Goal: Information Seeking & Learning: Find specific fact

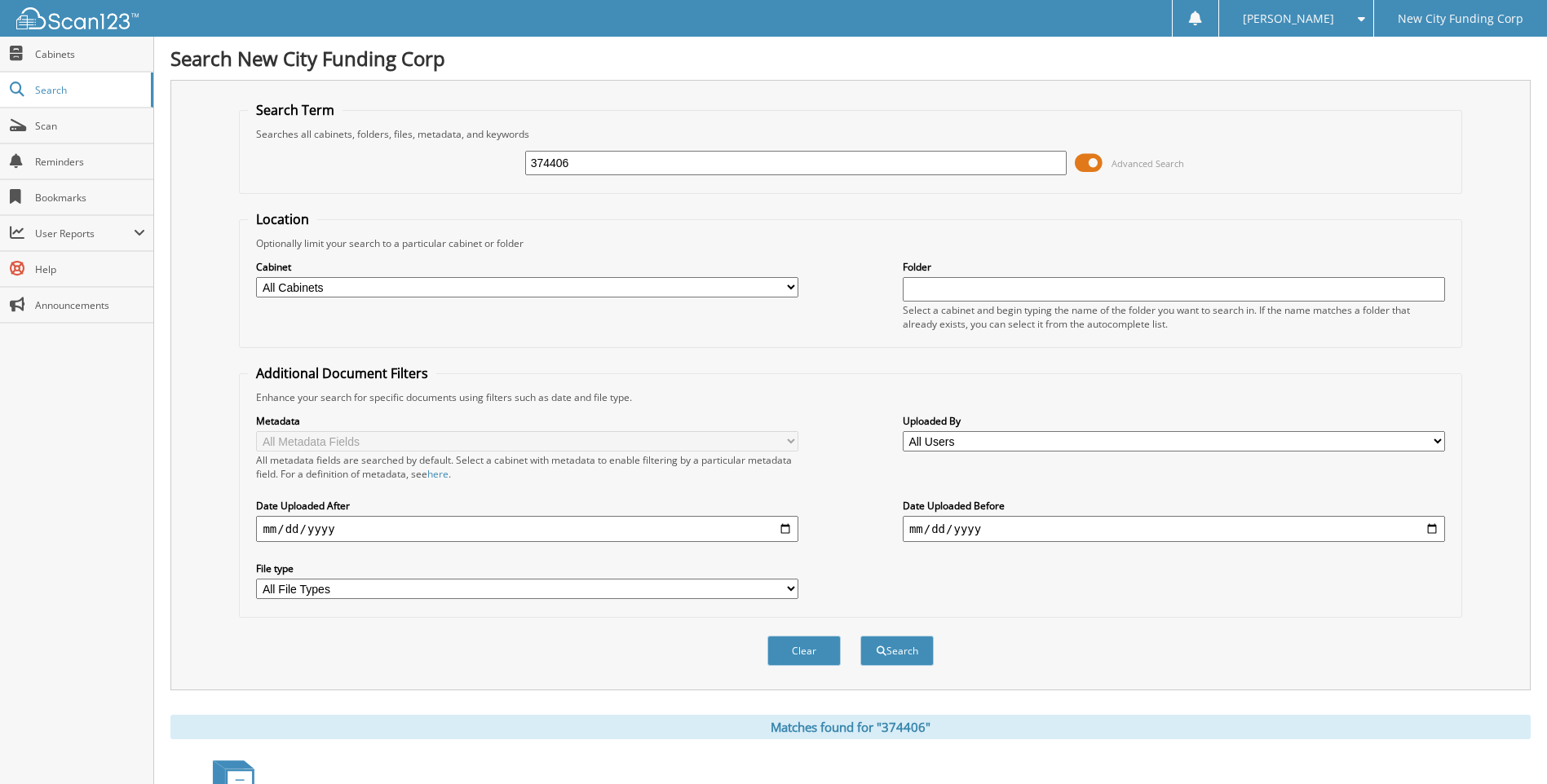
click at [627, 169] on input "374406" at bounding box center [796, 163] width 542 height 24
type input "337947"
click at [860, 636] on button "Search" at bounding box center [897, 651] width 74 height 31
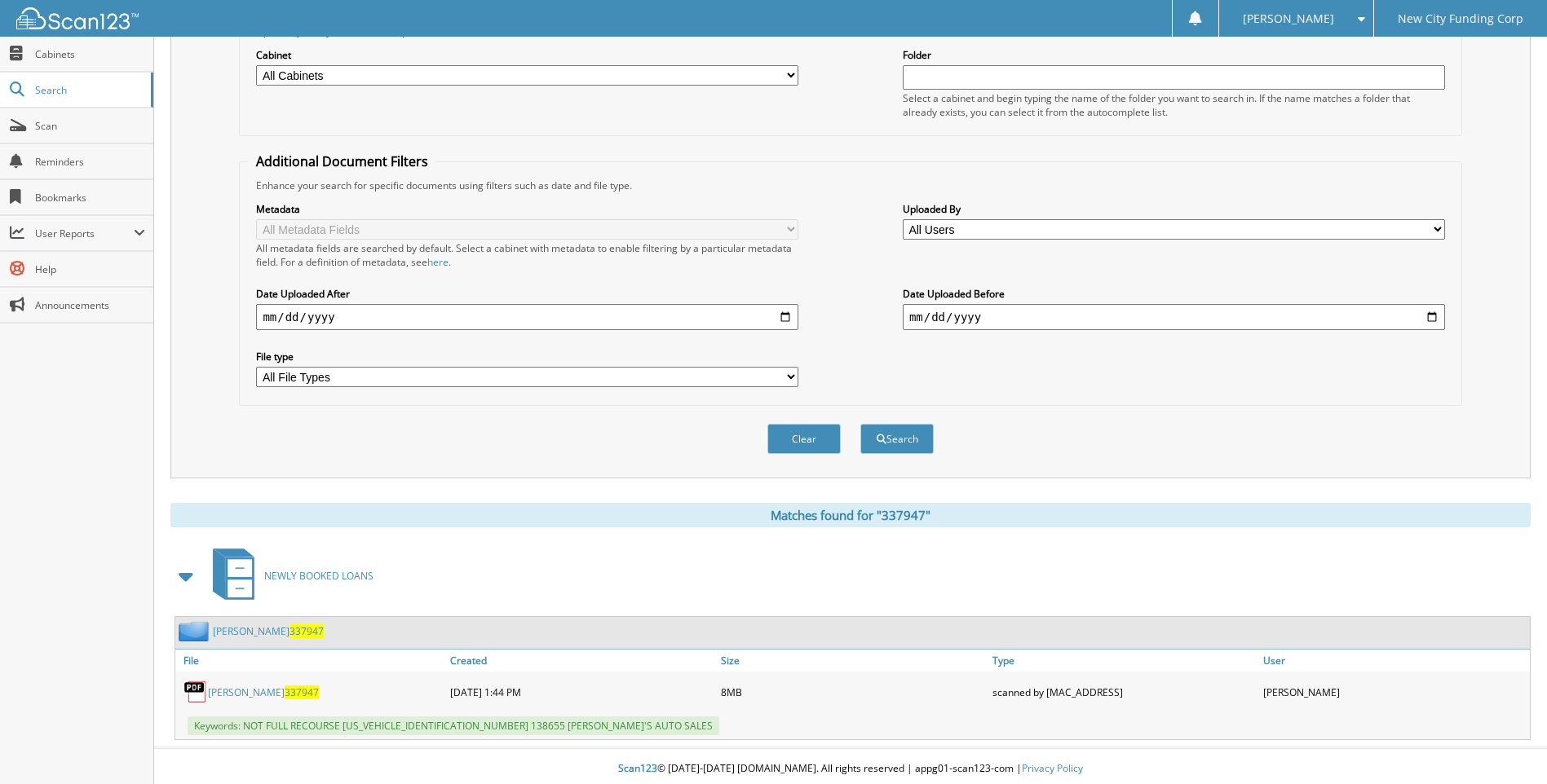
scroll to position [218, 0]
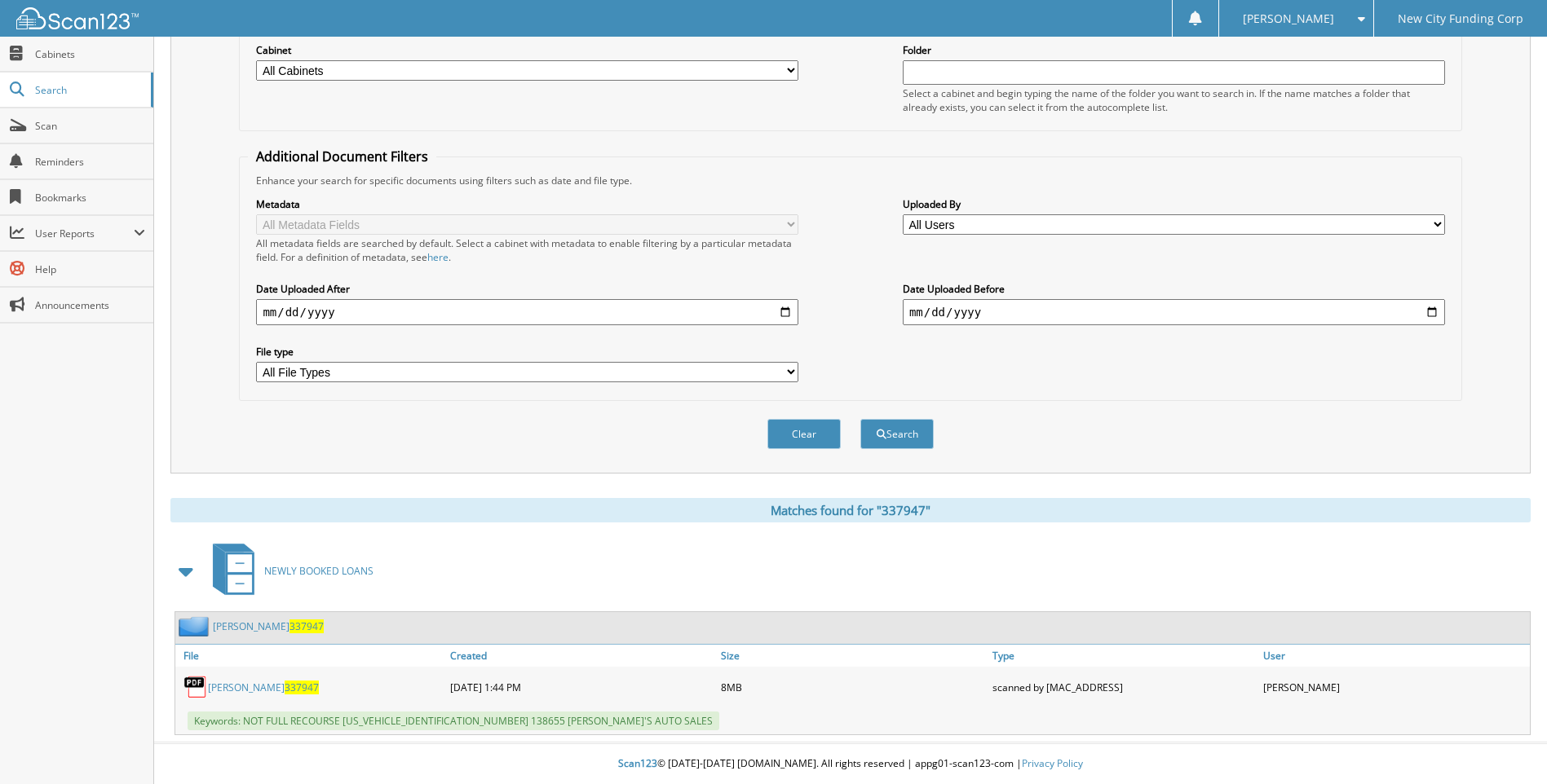
click at [275, 685] on link "CIERRA MOSLEY 337947" at bounding box center [263, 687] width 111 height 13
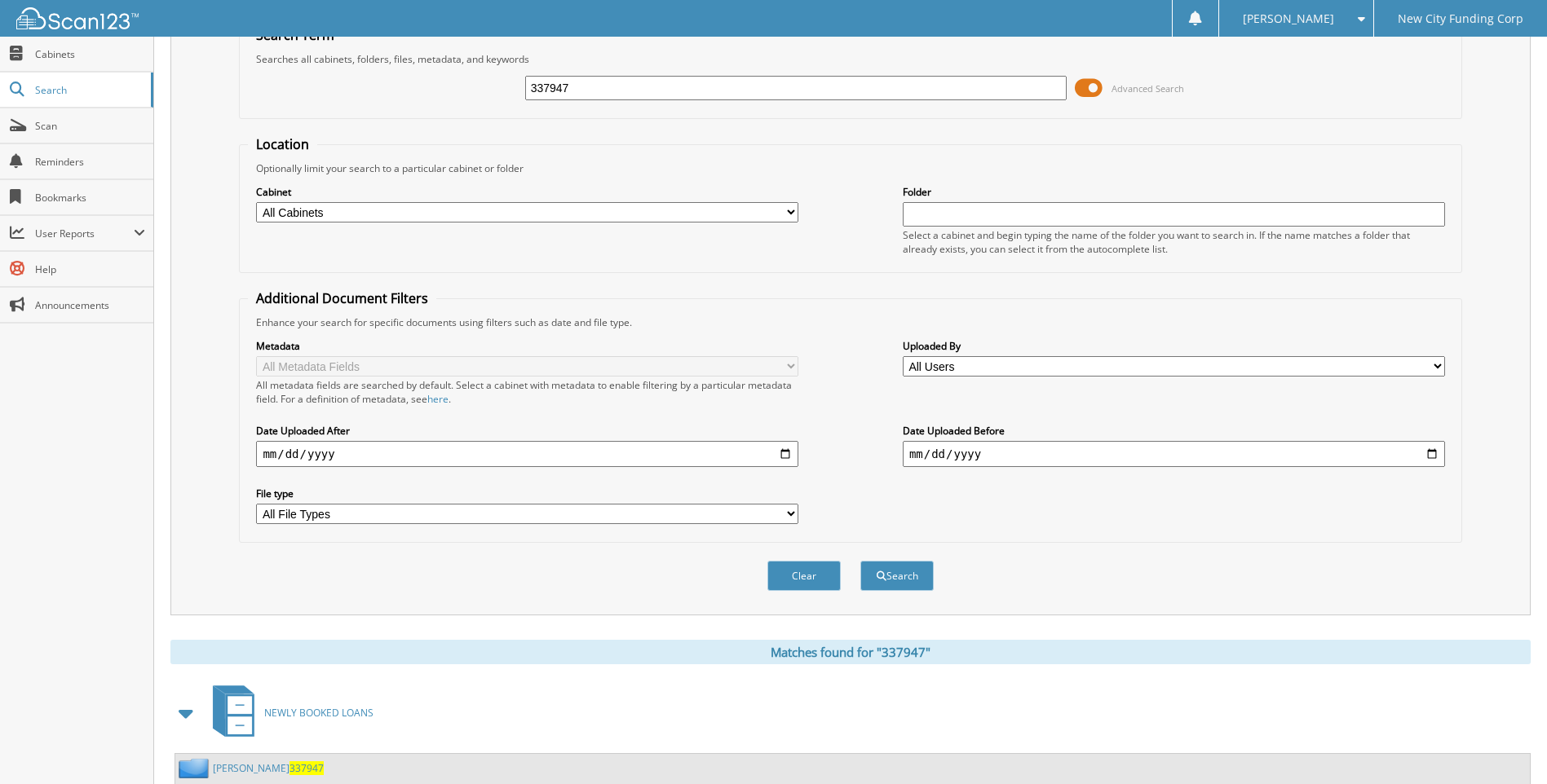
scroll to position [0, 0]
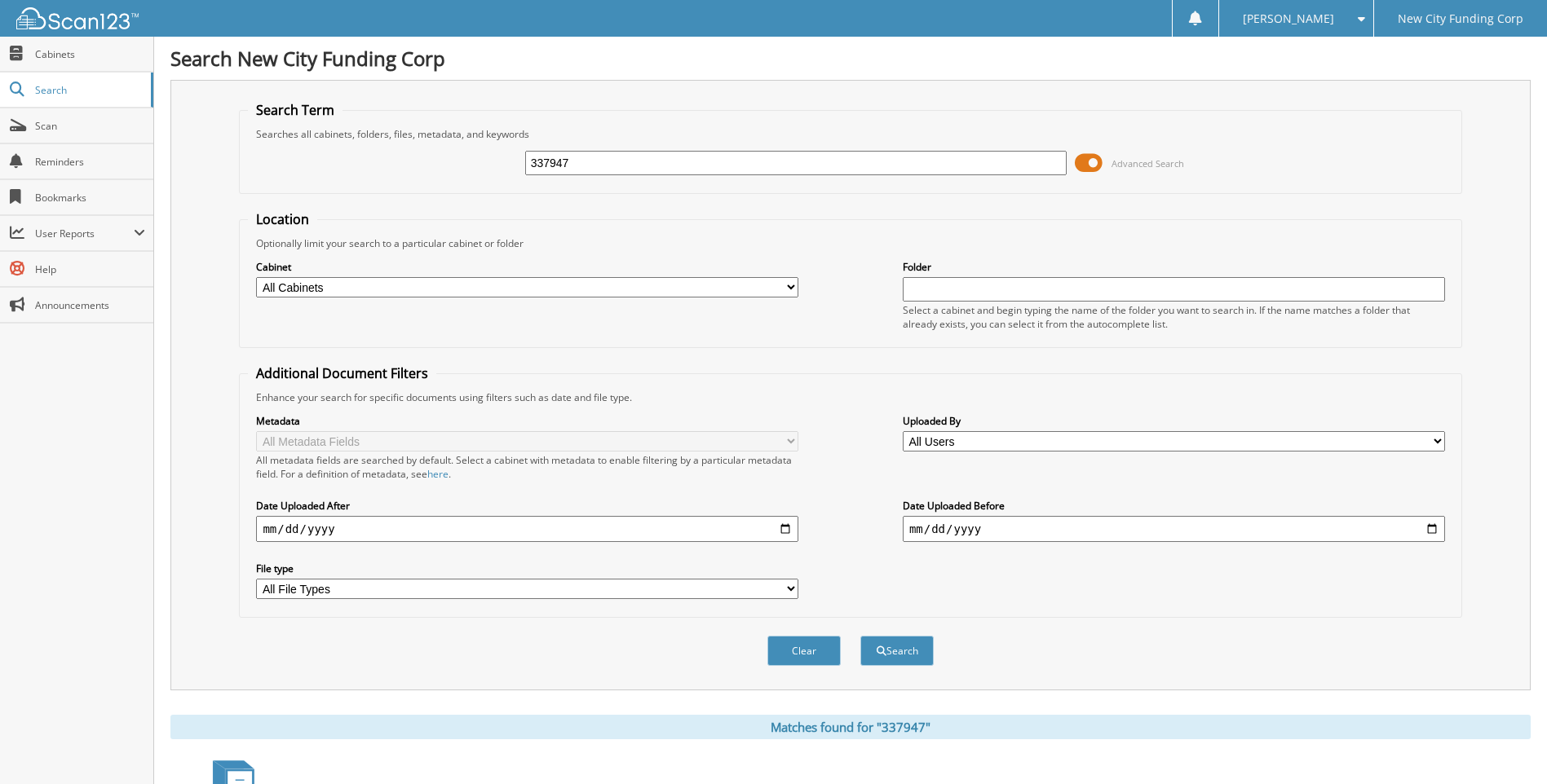
click at [615, 162] on input "337947" at bounding box center [796, 163] width 542 height 24
type input "330586"
click at [860, 636] on button "Search" at bounding box center [897, 651] width 74 height 31
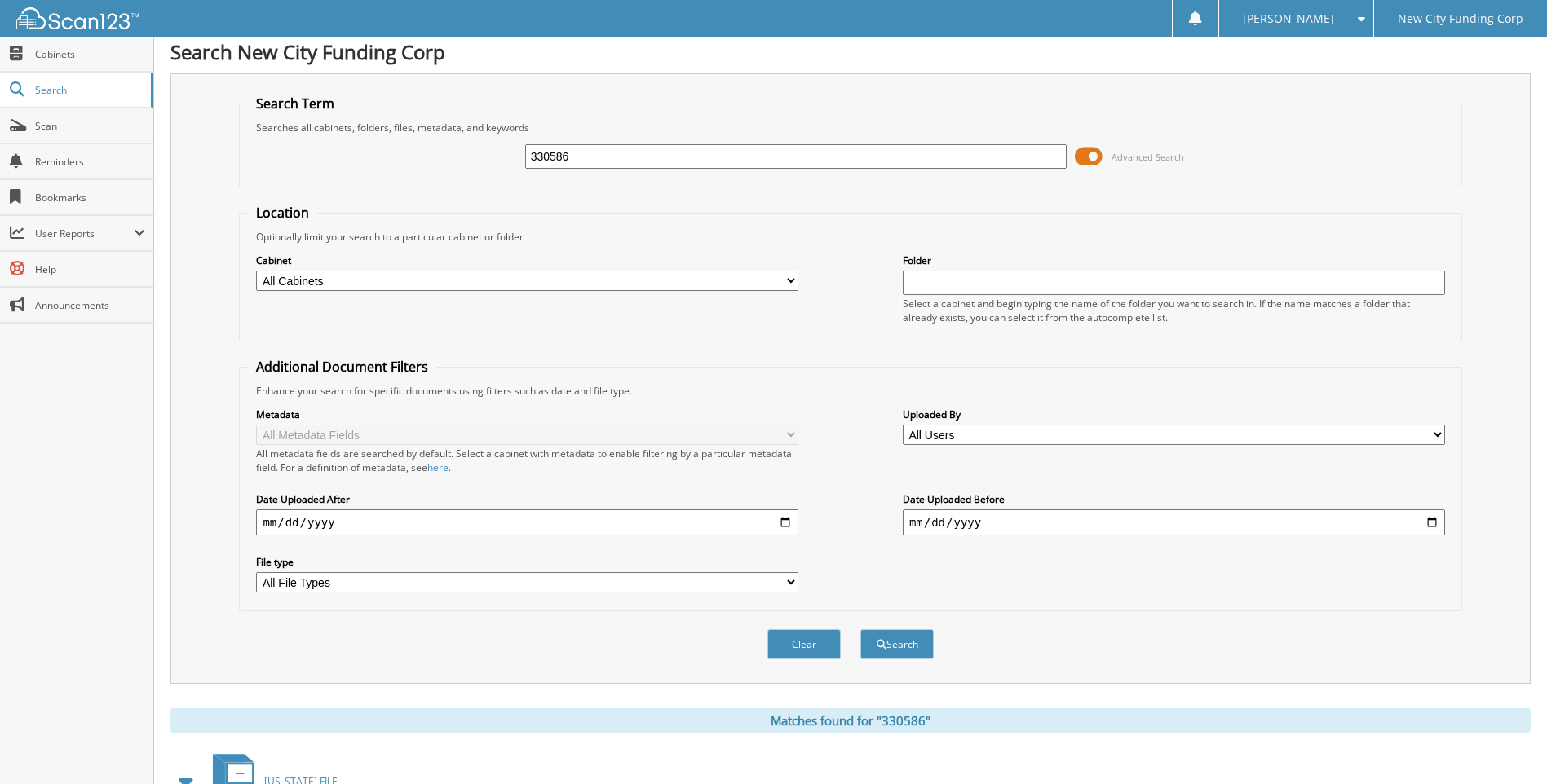
scroll to position [218, 0]
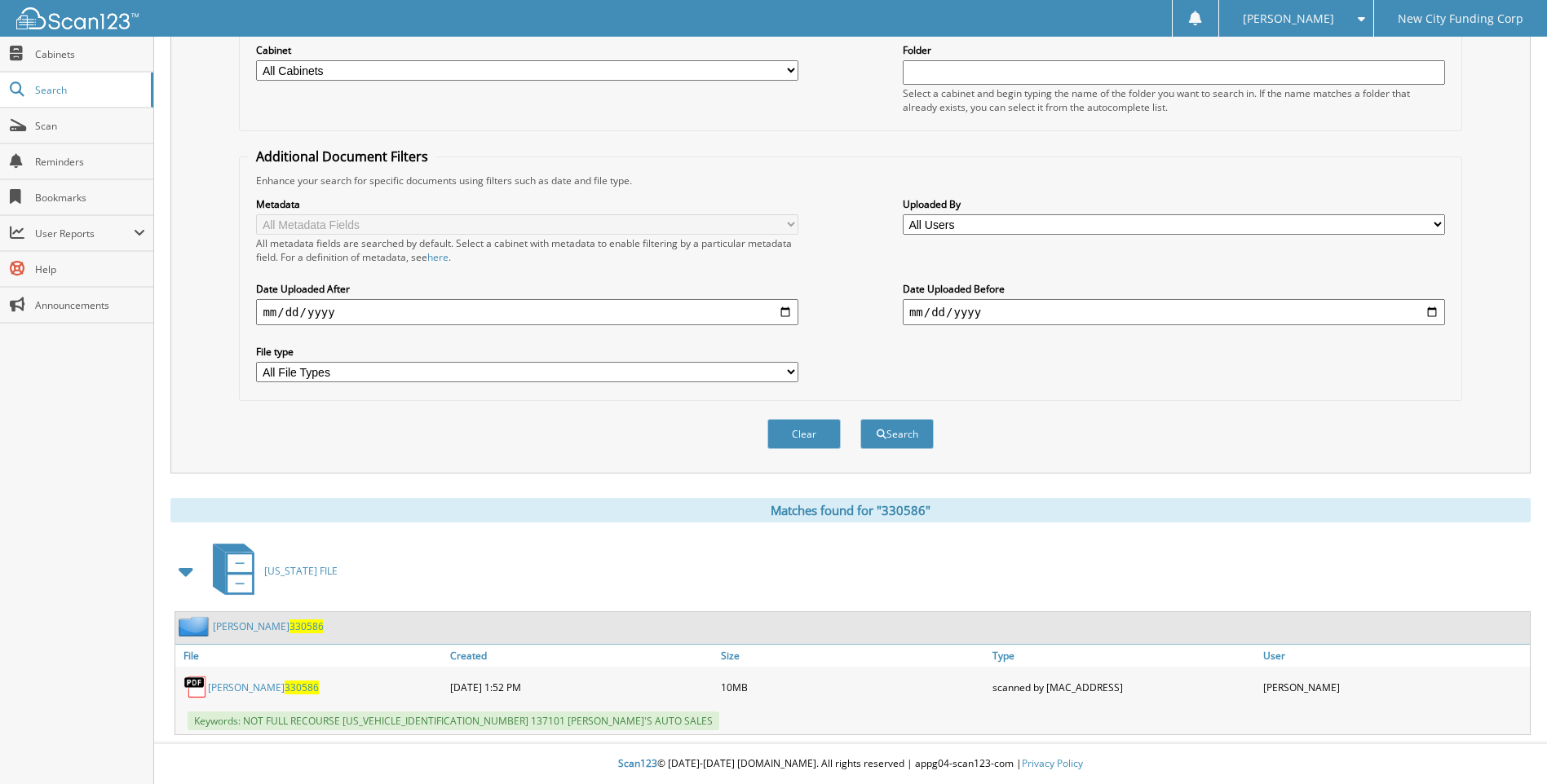
click at [261, 694] on div "[PERSON_NAME] 330586" at bounding box center [310, 687] width 271 height 32
click at [268, 688] on link "[PERSON_NAME] 330586" at bounding box center [263, 687] width 111 height 13
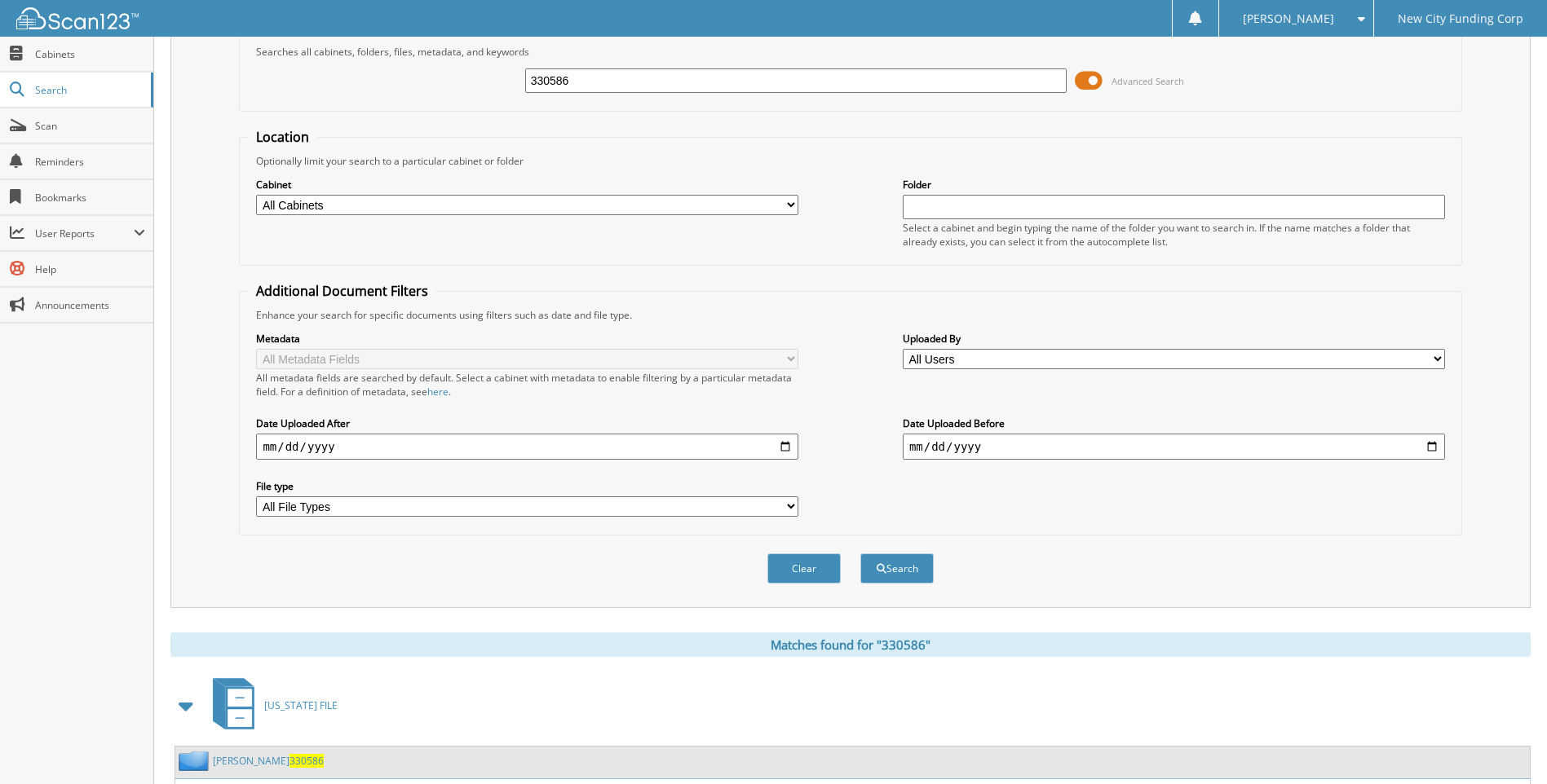
scroll to position [0, 0]
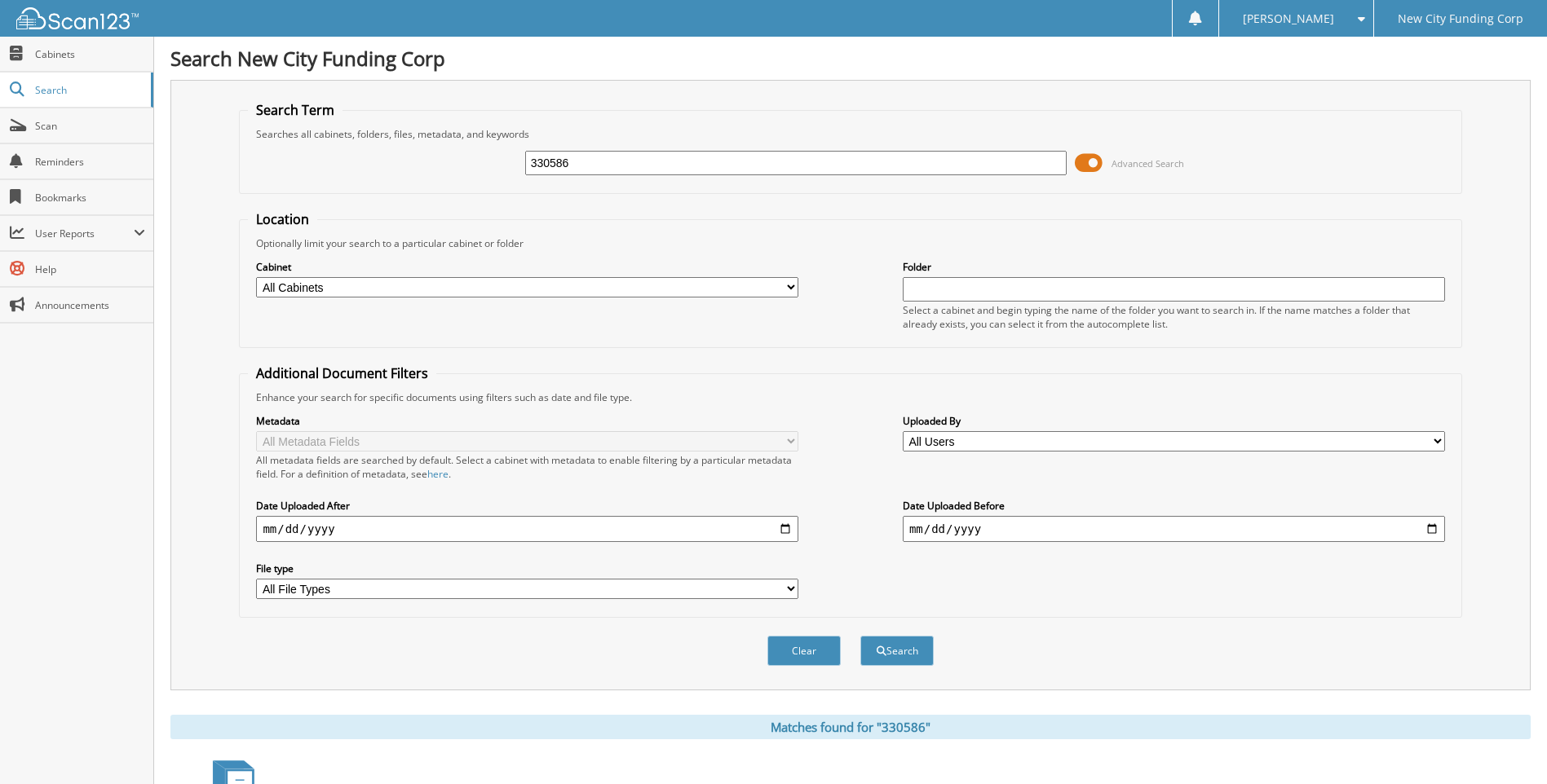
click at [597, 160] on input "330586" at bounding box center [796, 163] width 542 height 24
type input "335623"
click at [860, 636] on button "Search" at bounding box center [897, 651] width 74 height 31
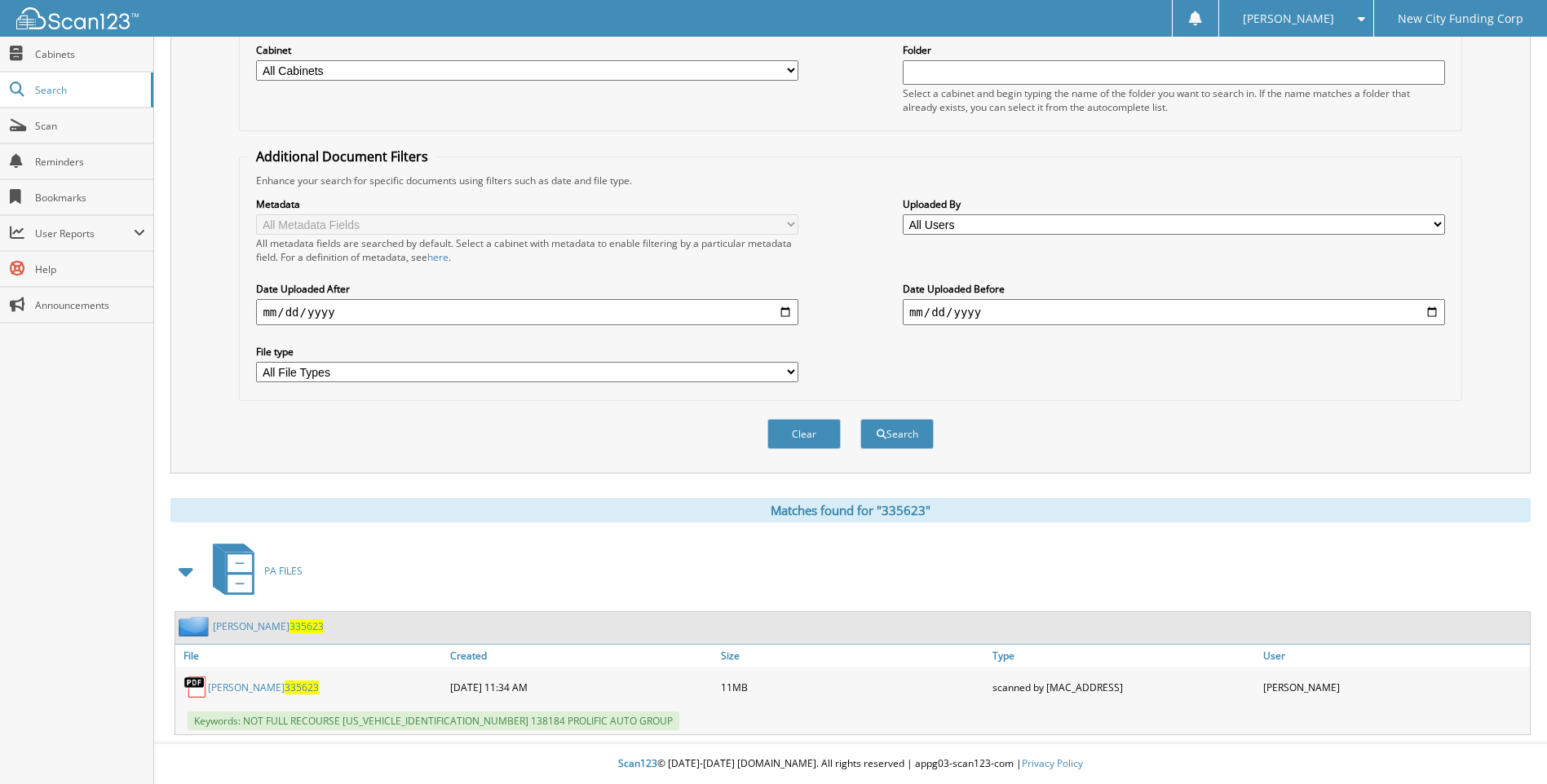
click at [272, 681] on link "[PERSON_NAME] 335623" at bounding box center [263, 687] width 111 height 13
